Goal: Transaction & Acquisition: Purchase product/service

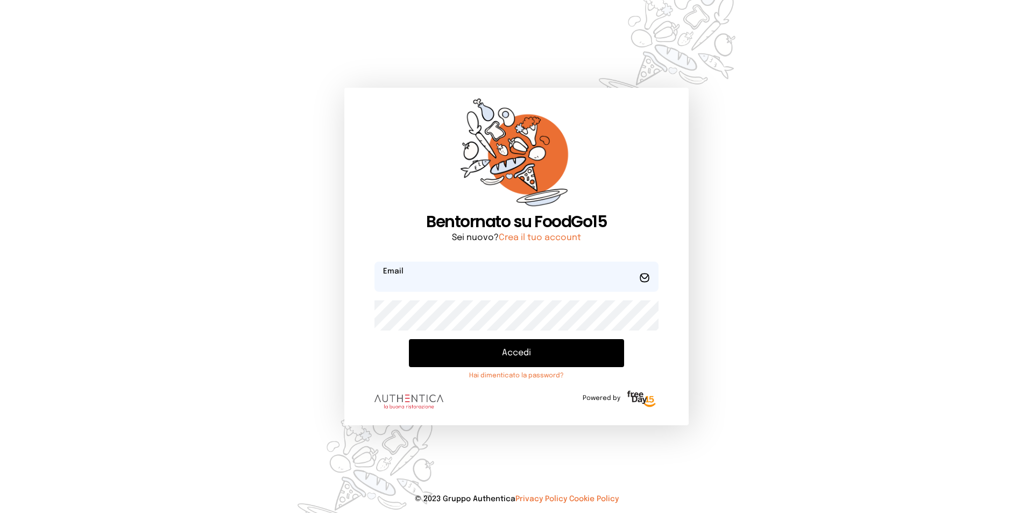
type input "**********"
click at [498, 349] on button "Accedi" at bounding box center [516, 353] width 215 height 28
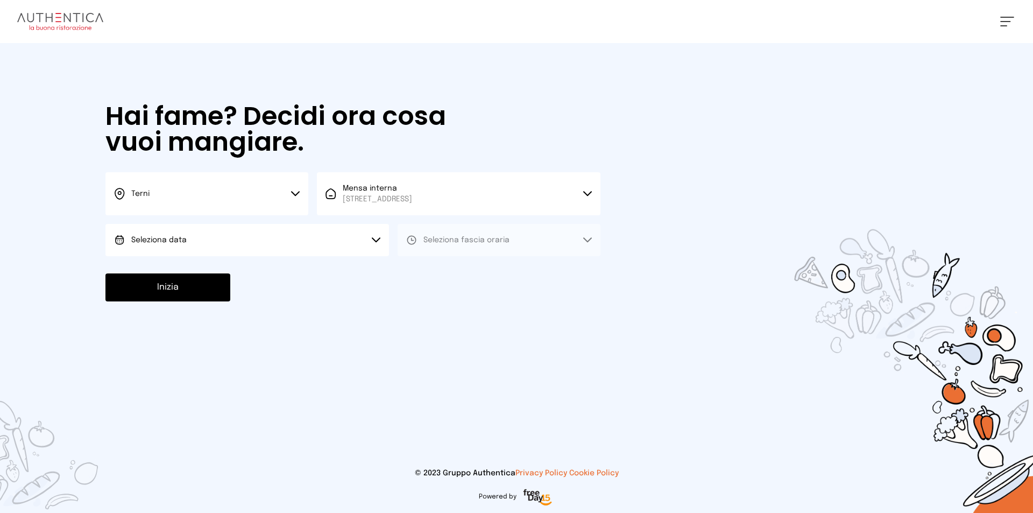
click at [295, 188] on button "Terni" at bounding box center [206, 193] width 203 height 43
click at [243, 223] on li "Terni" at bounding box center [206, 229] width 203 height 29
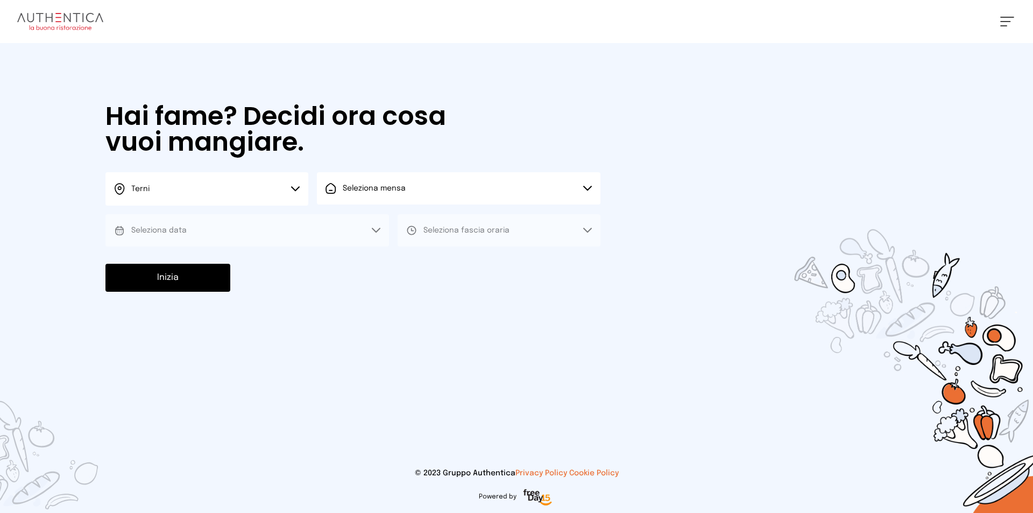
click at [383, 196] on button "Seleziona mensa" at bounding box center [458, 188] width 283 height 32
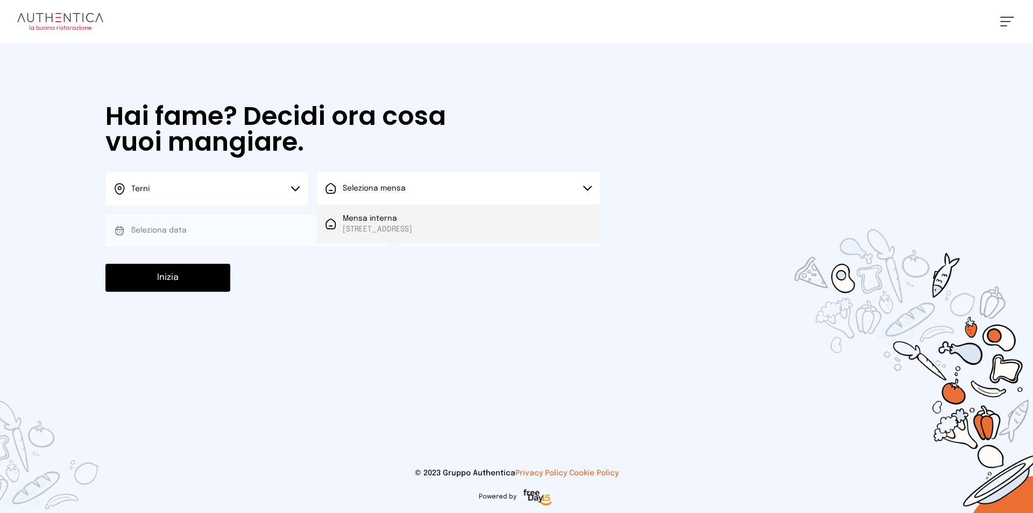
click at [382, 223] on span "Mensa interna" at bounding box center [377, 218] width 69 height 11
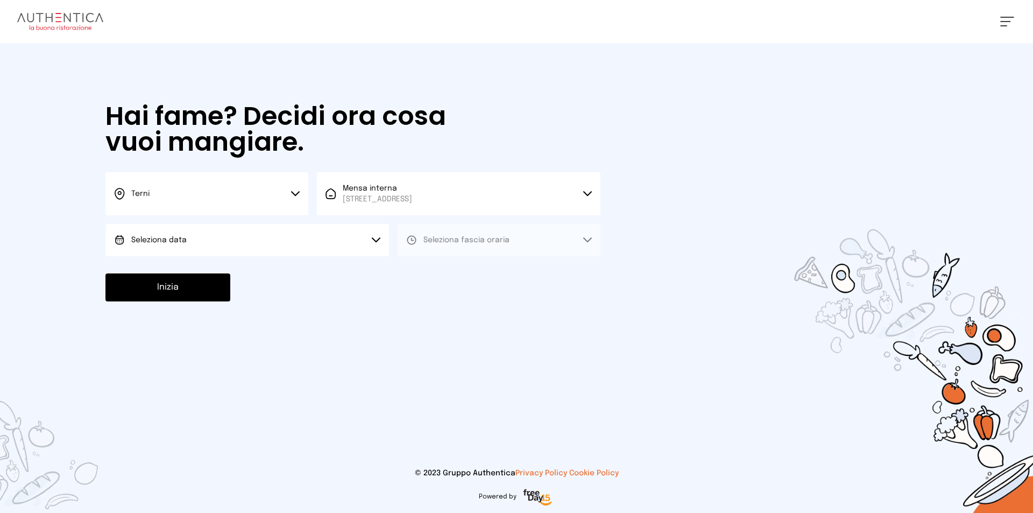
click at [258, 239] on button "Seleziona data" at bounding box center [246, 240] width 283 height 32
click at [199, 268] on li "[DATE], [DATE]" at bounding box center [246, 270] width 283 height 28
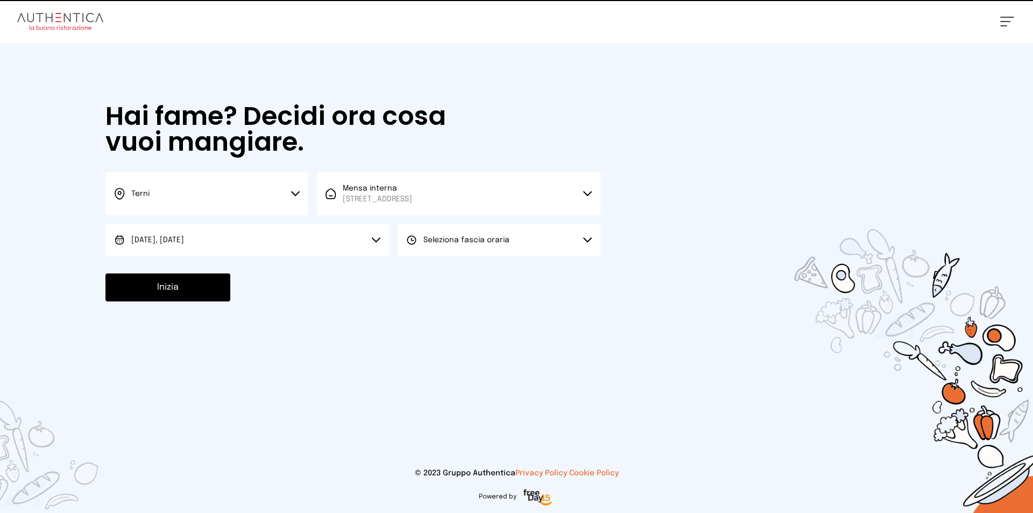
click at [442, 240] on span "Seleziona fascia oraria" at bounding box center [466, 240] width 86 height 8
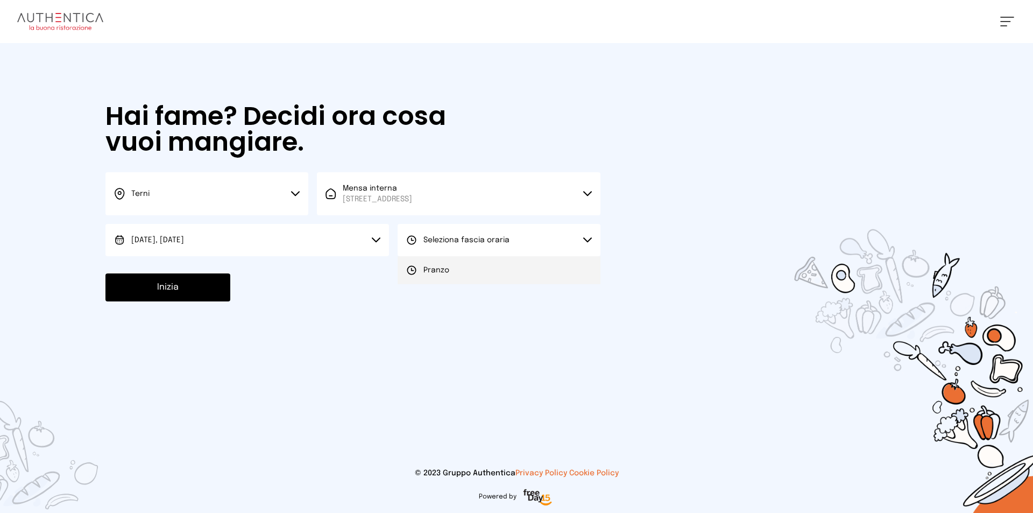
click at [436, 272] on span "Pranzo" at bounding box center [436, 270] width 26 height 11
click at [177, 287] on button "Inizia" at bounding box center [167, 287] width 125 height 28
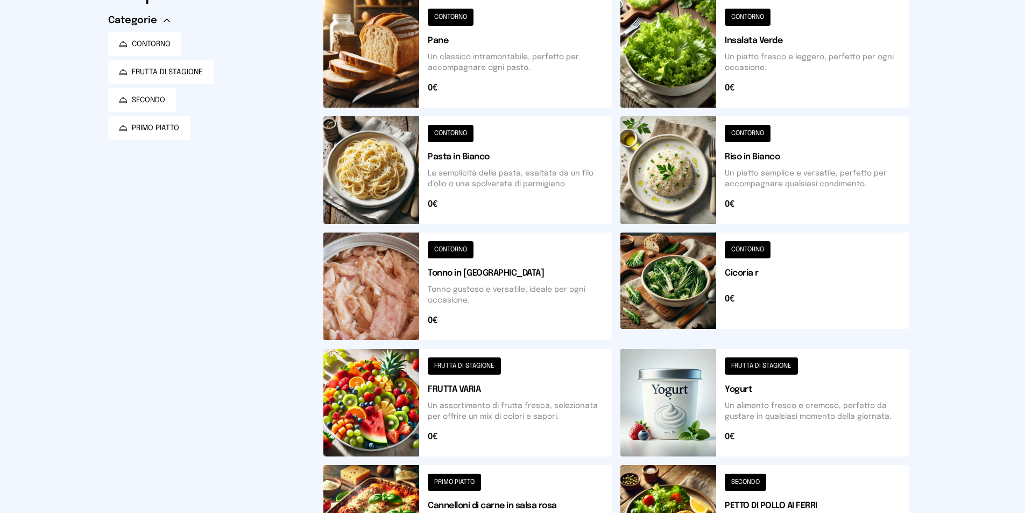
scroll to position [269, 0]
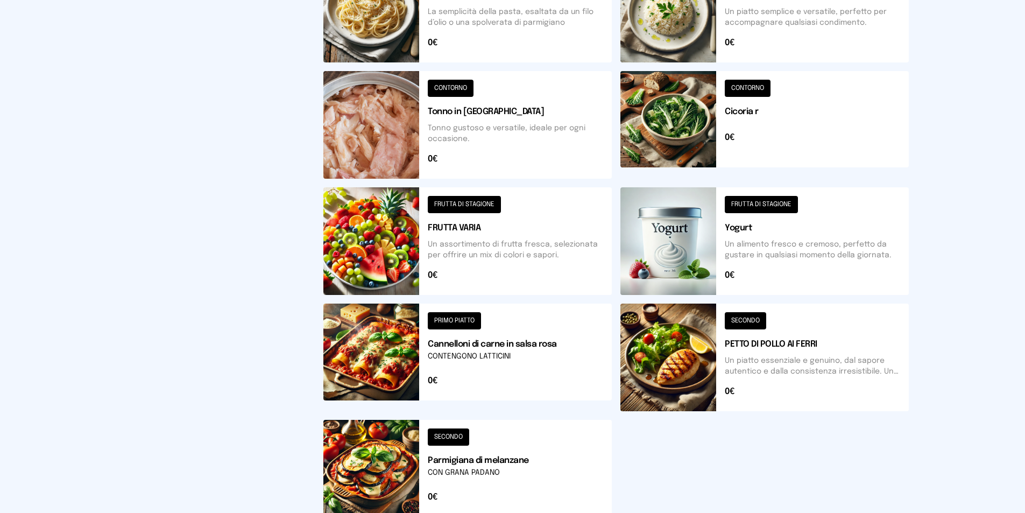
click at [666, 113] on button at bounding box center [764, 125] width 288 height 108
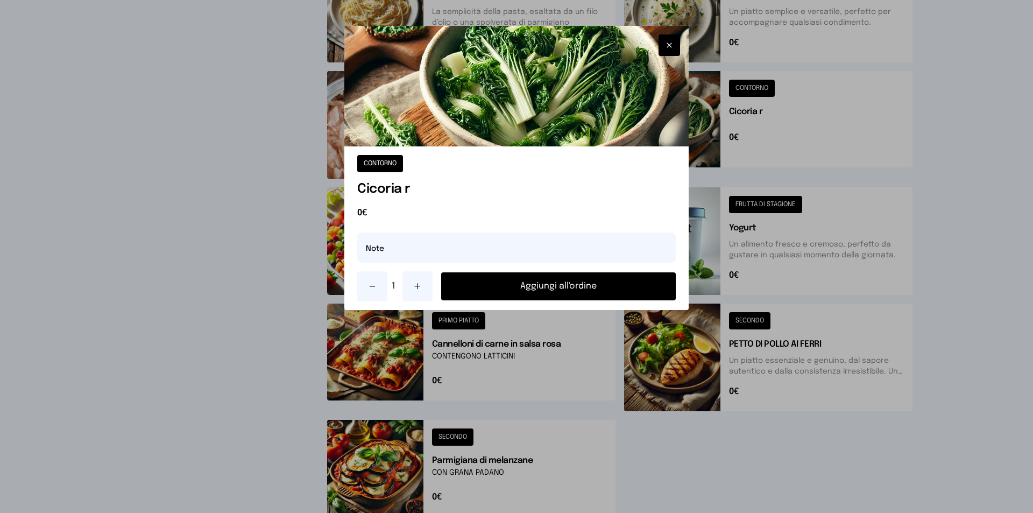
click at [565, 283] on button "Aggiungi all'ordine" at bounding box center [558, 286] width 235 height 28
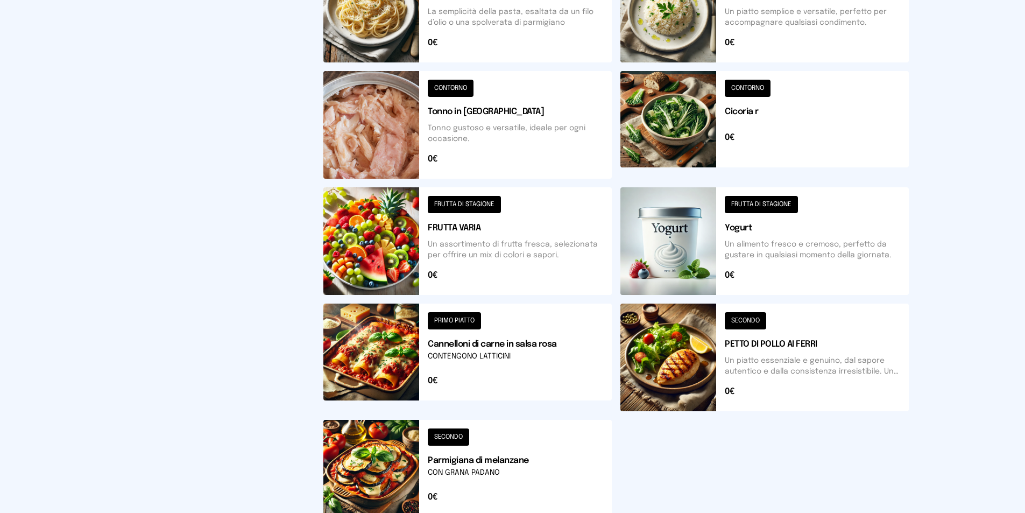
click at [662, 358] on button at bounding box center [764, 357] width 288 height 108
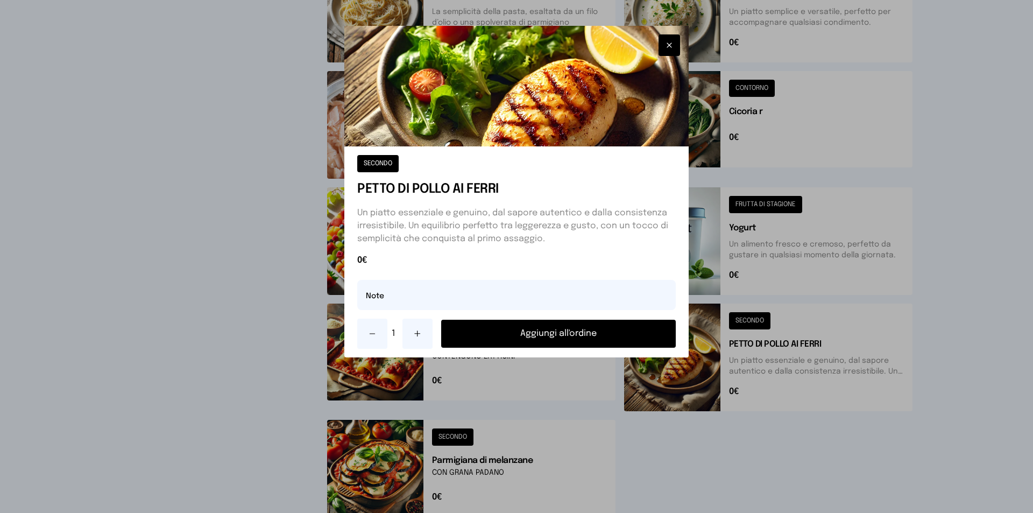
click at [540, 337] on button "Aggiungi all'ordine" at bounding box center [558, 333] width 235 height 28
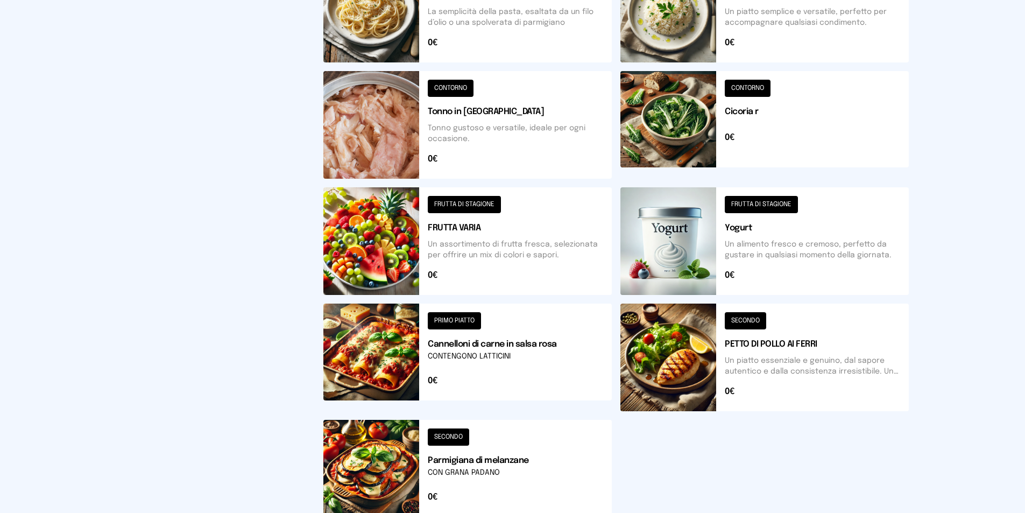
click at [399, 238] on button at bounding box center [467, 241] width 288 height 108
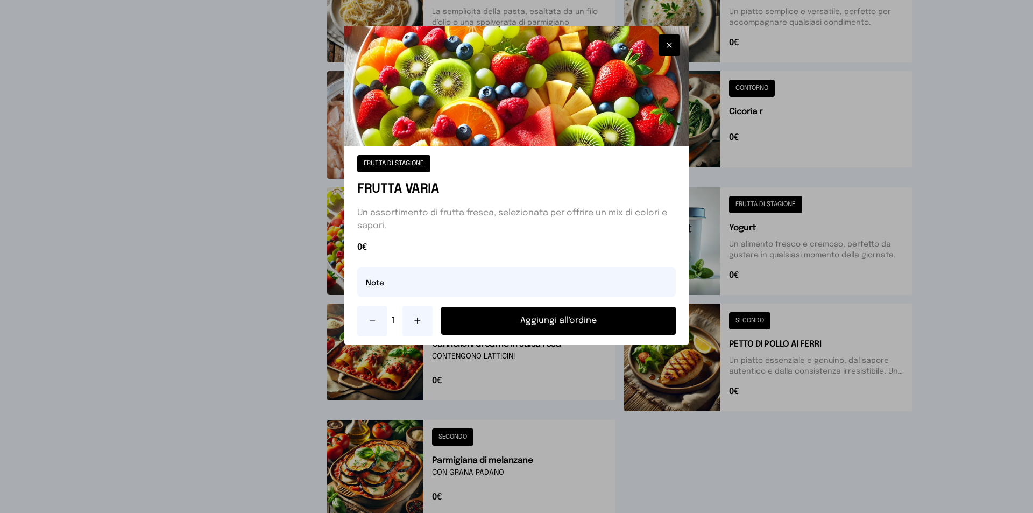
click at [552, 317] on button "Aggiungi all'ordine" at bounding box center [558, 321] width 235 height 28
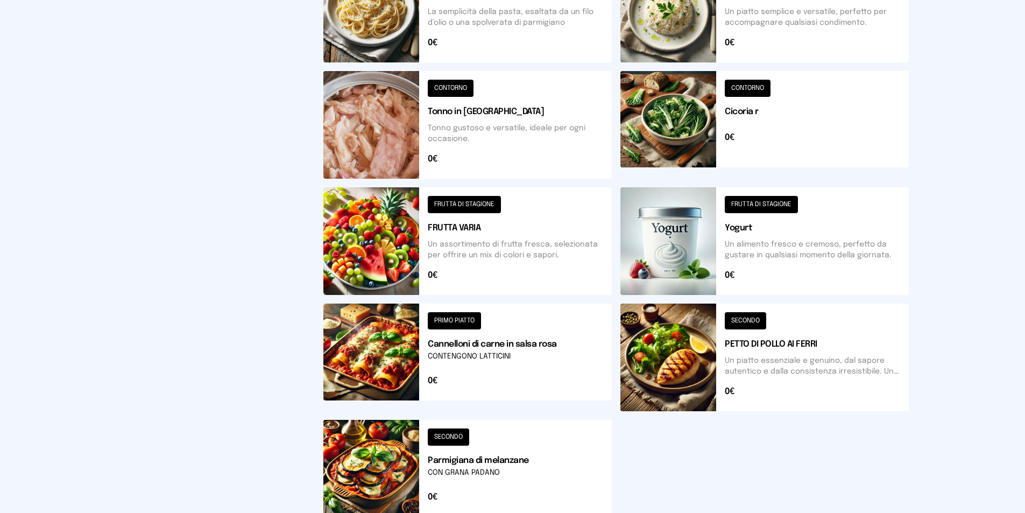
scroll to position [108, 0]
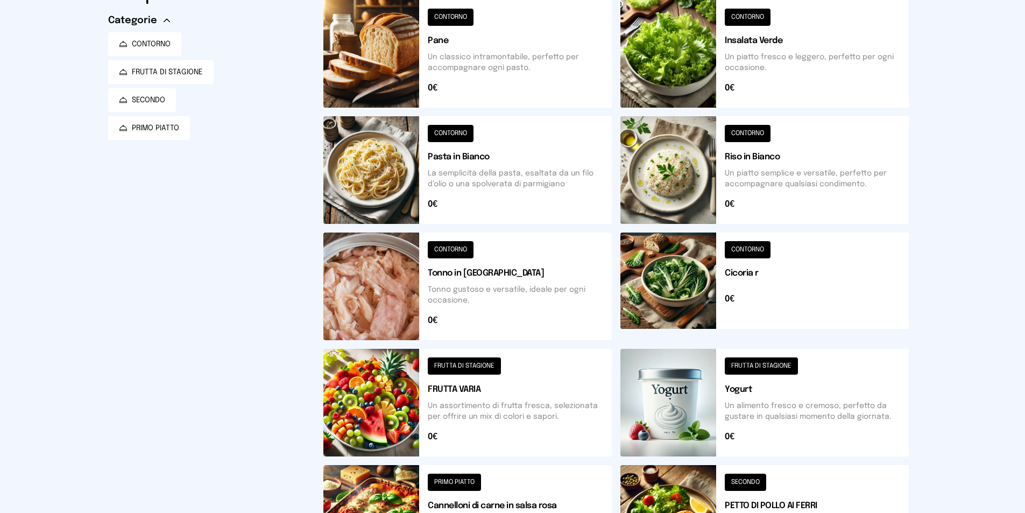
click at [674, 48] on button at bounding box center [764, 54] width 288 height 108
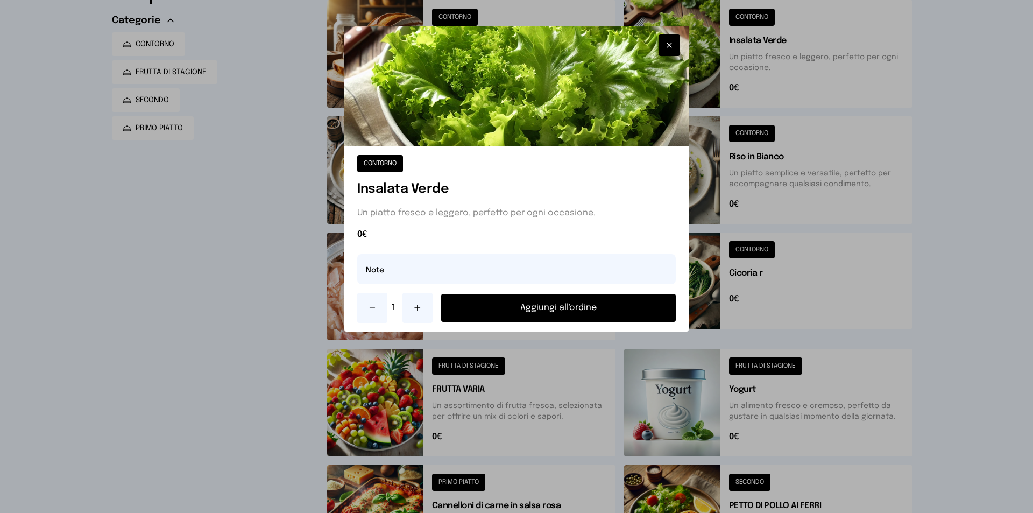
click at [607, 307] on button "Aggiungi all'ordine" at bounding box center [558, 308] width 235 height 28
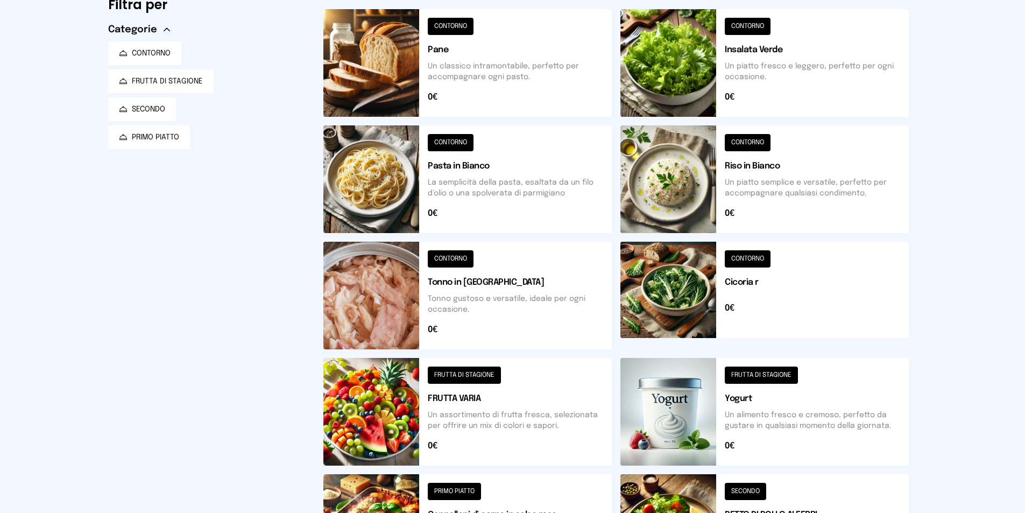
scroll to position [0, 0]
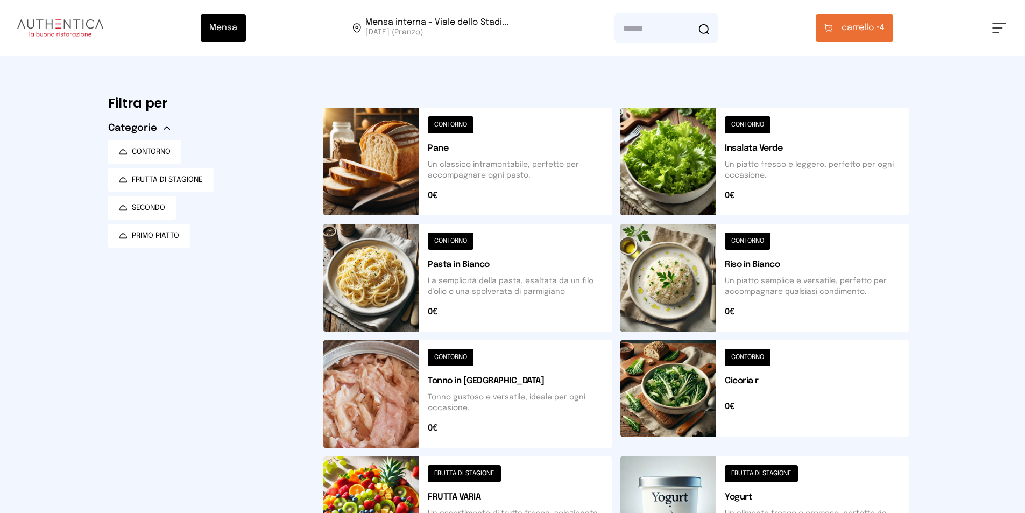
click at [867, 31] on span "carrello •" at bounding box center [860, 28] width 38 height 13
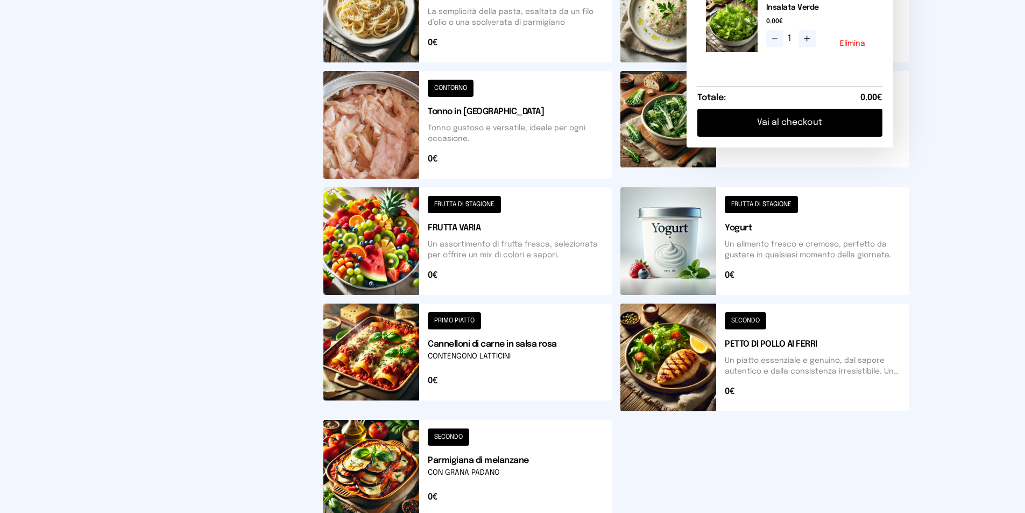
scroll to position [108, 0]
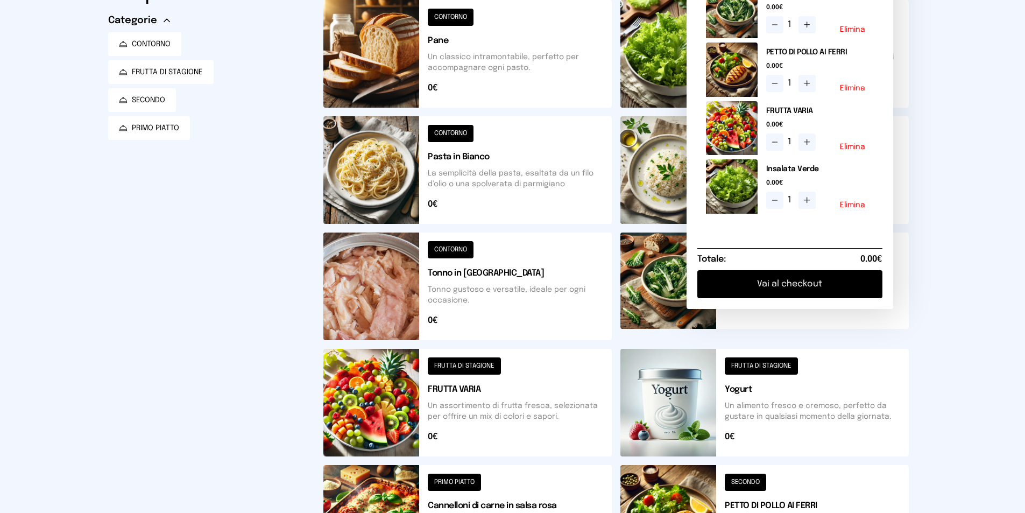
click at [923, 343] on div "Filtra per Categorie CONTORNO FRUTTA DI STAGIONE SECONDO PRIMO PIATTO CONTORNO …" at bounding box center [513, 334] width 826 height 772
click at [914, 210] on div "CONTORNO Riso in Bianco Un piatto semplice e versatile, perfetto per accompagna…" at bounding box center [768, 174] width 297 height 116
click at [926, 139] on div "Mensa Mensa interna - Viale dello Stadi... [DATE] ([GEOGRAPHIC_DATA]) [GEOGRAPH…" at bounding box center [512, 332] width 1025 height 880
click at [682, 209] on button at bounding box center [764, 170] width 288 height 108
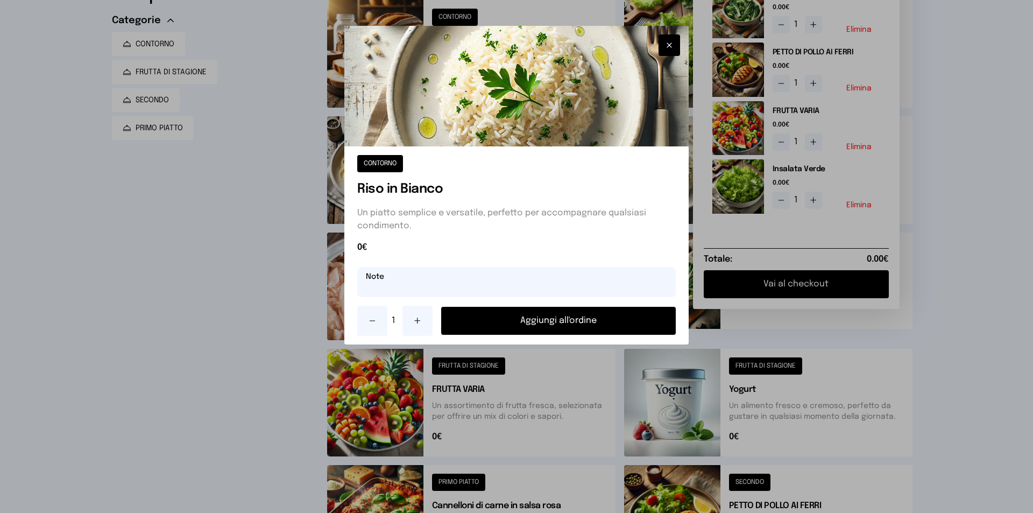
click at [416, 288] on input "text" at bounding box center [516, 282] width 318 height 30
type input "**********"
click at [553, 321] on button "Aggiungi all'ordine" at bounding box center [558, 321] width 235 height 28
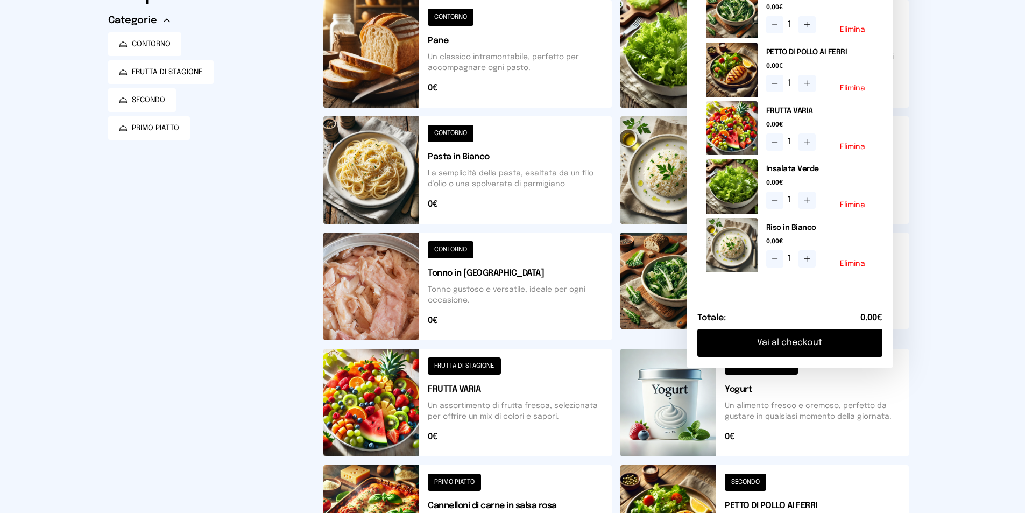
scroll to position [0, 0]
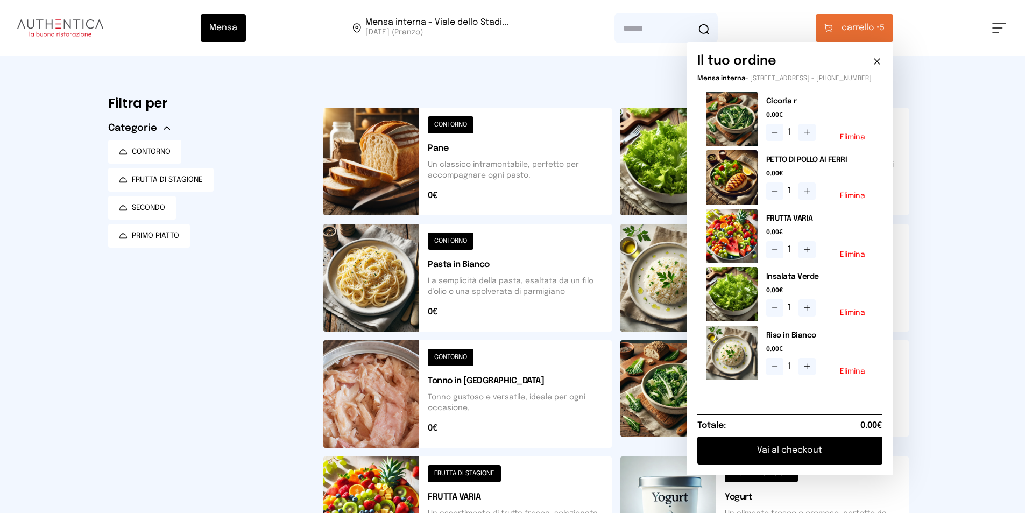
click at [852, 258] on button "Elimina" at bounding box center [852, 255] width 25 height 8
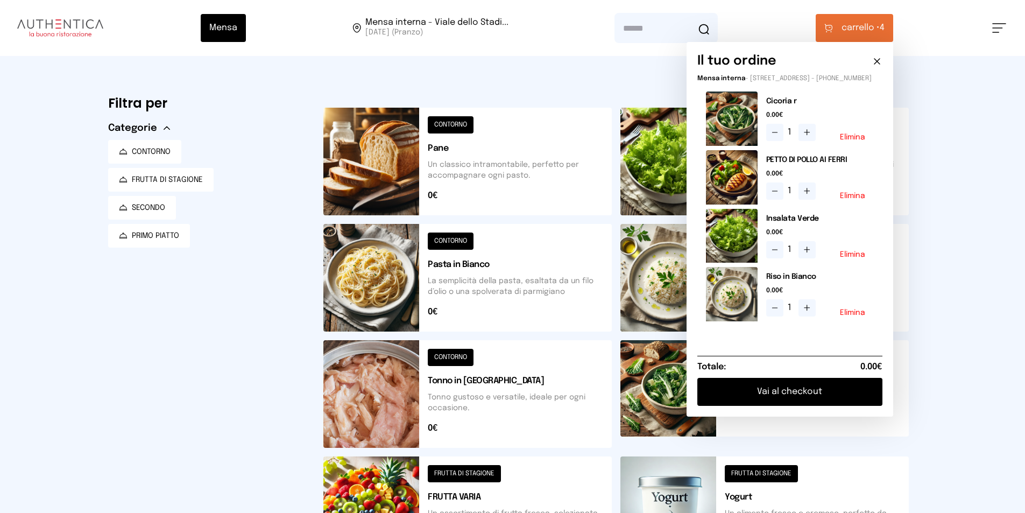
scroll to position [161, 0]
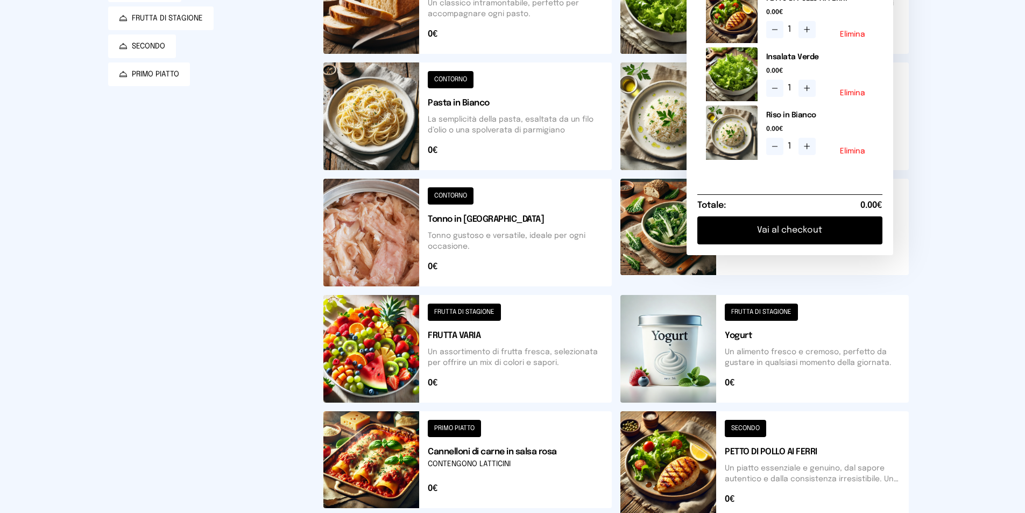
click at [388, 345] on button at bounding box center [467, 349] width 288 height 108
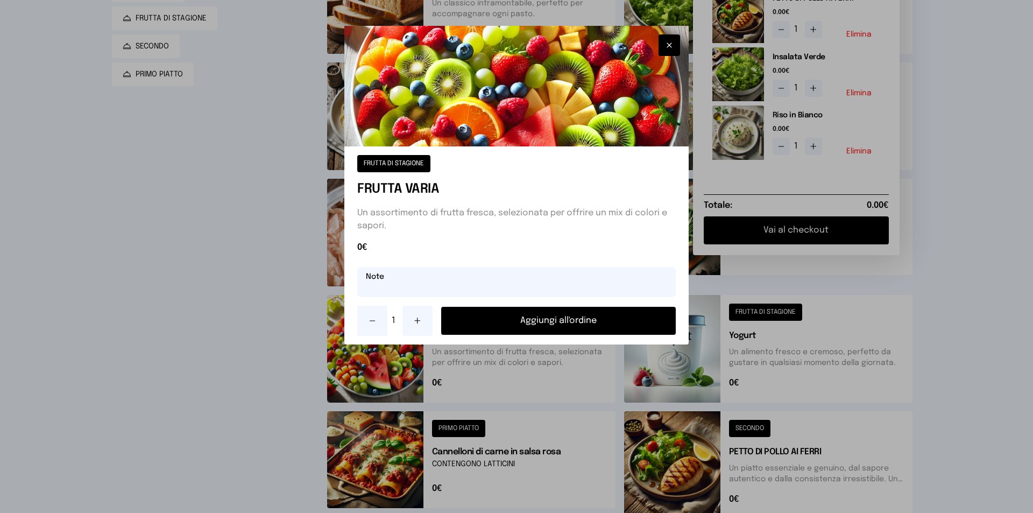
click at [422, 292] on input "text" at bounding box center [516, 282] width 318 height 30
type input "******"
click at [565, 328] on button "Aggiungi all'ordine" at bounding box center [558, 321] width 235 height 28
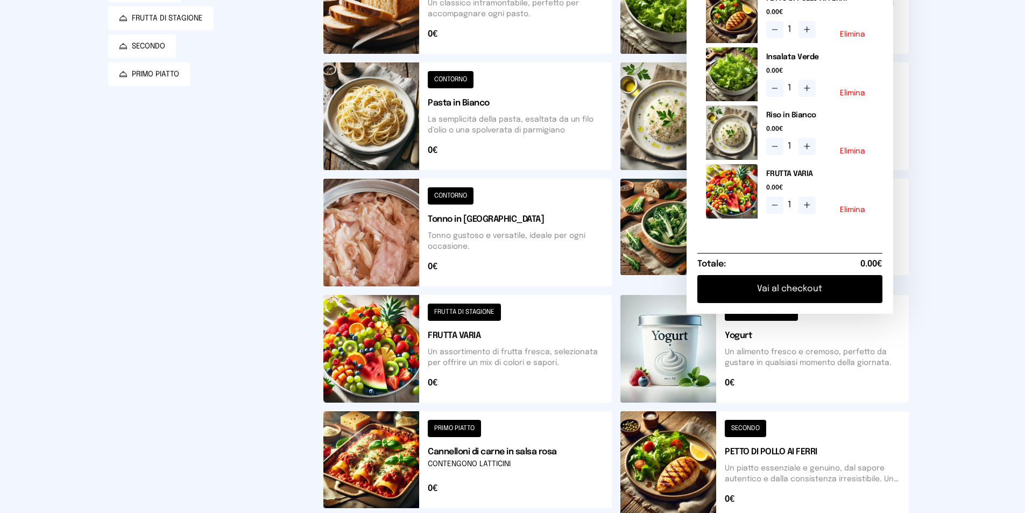
click at [819, 296] on button "Vai al checkout" at bounding box center [789, 289] width 185 height 28
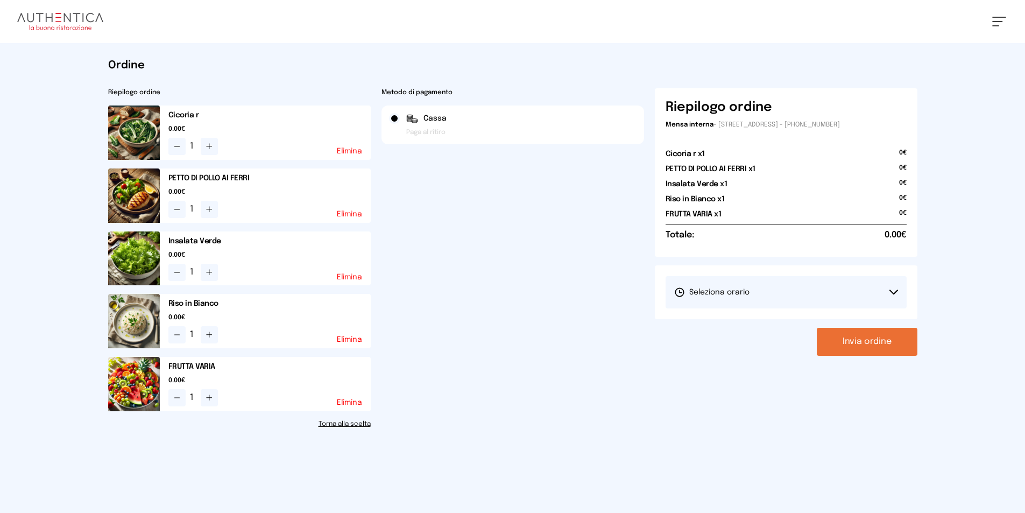
click at [892, 293] on icon at bounding box center [894, 292] width 8 height 4
click at [763, 323] on li "1° Turno (13:00 - 15:00)" at bounding box center [785, 322] width 241 height 28
click at [848, 350] on button "Invia ordine" at bounding box center [866, 342] width 101 height 28
